Goal: Find specific page/section: Find specific page/section

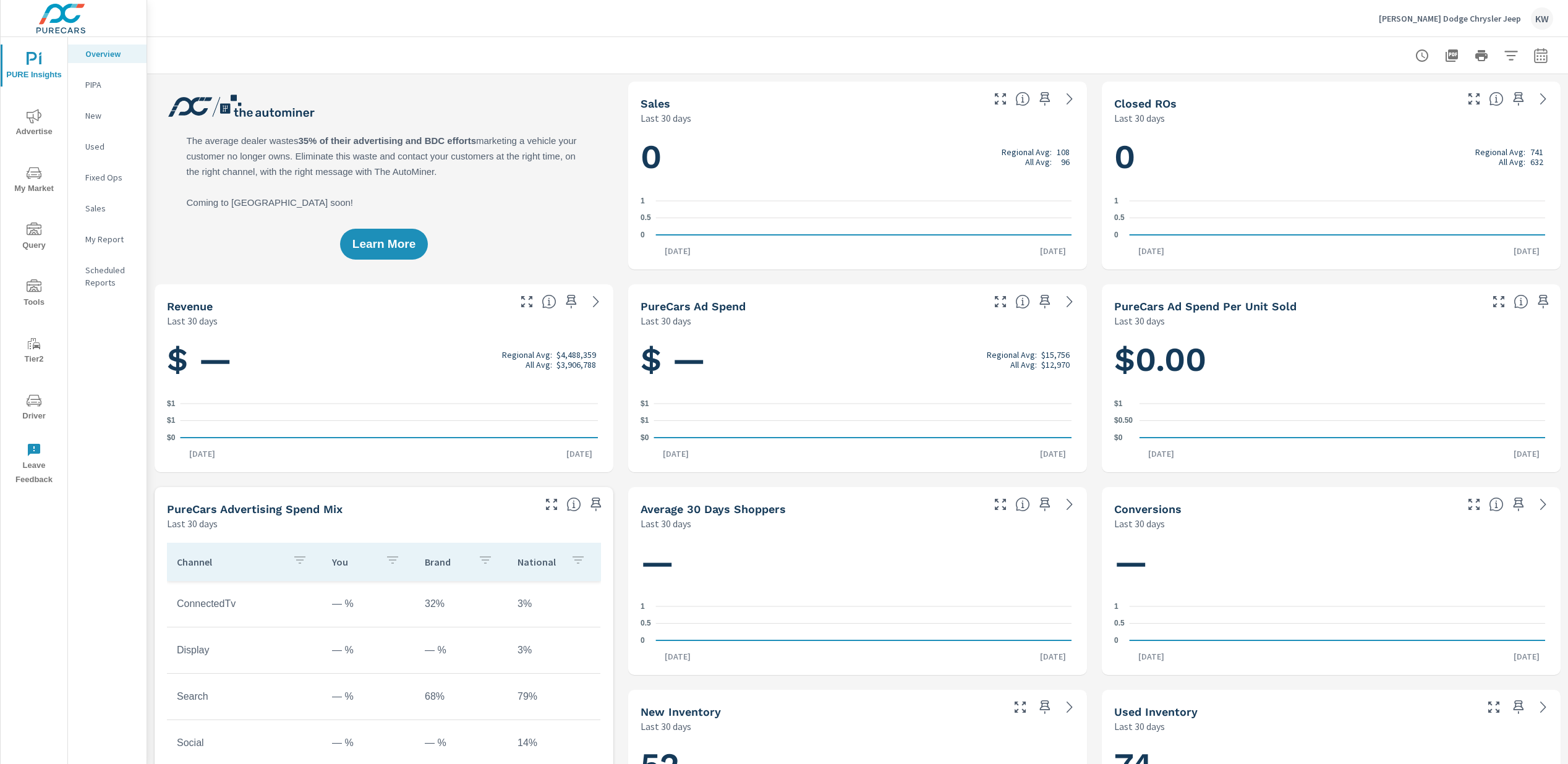
click at [32, 301] on span "Tools" at bounding box center [34, 294] width 60 height 30
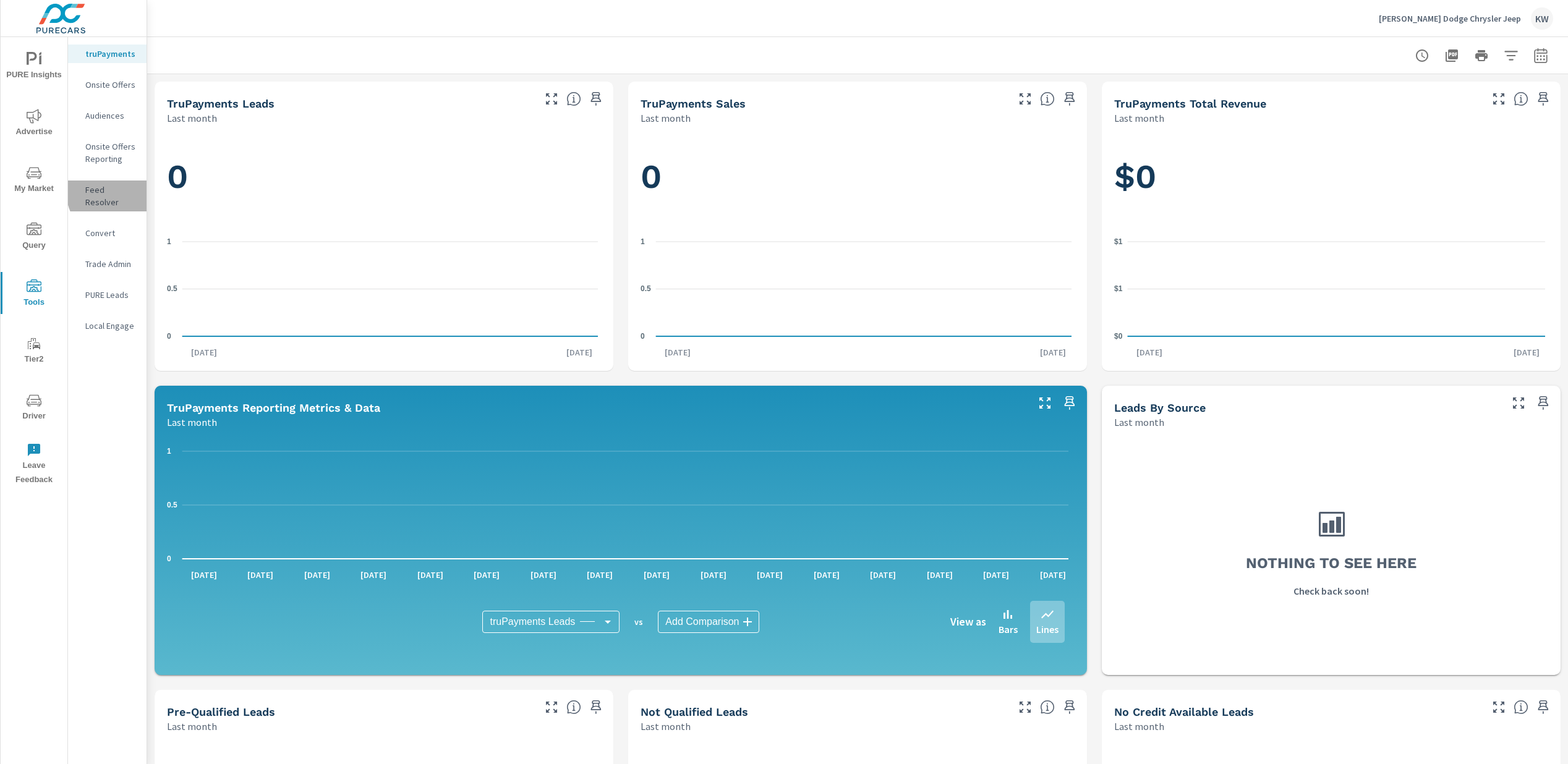
click at [119, 191] on p "Feed Resolver" at bounding box center [111, 196] width 51 height 25
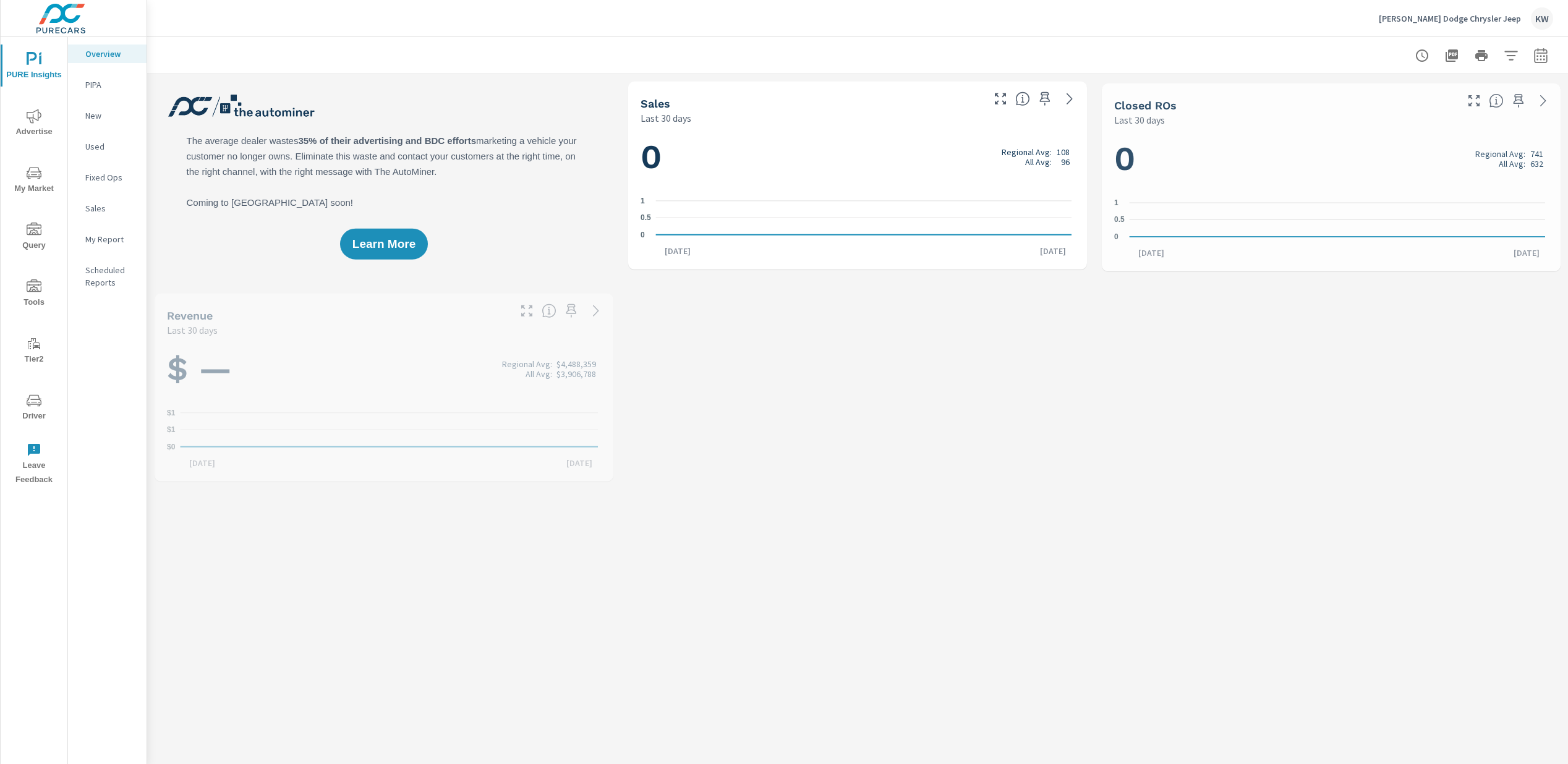
click at [39, 412] on span "Driver" at bounding box center [34, 408] width 60 height 30
